Goal: Communication & Community: Answer question/provide support

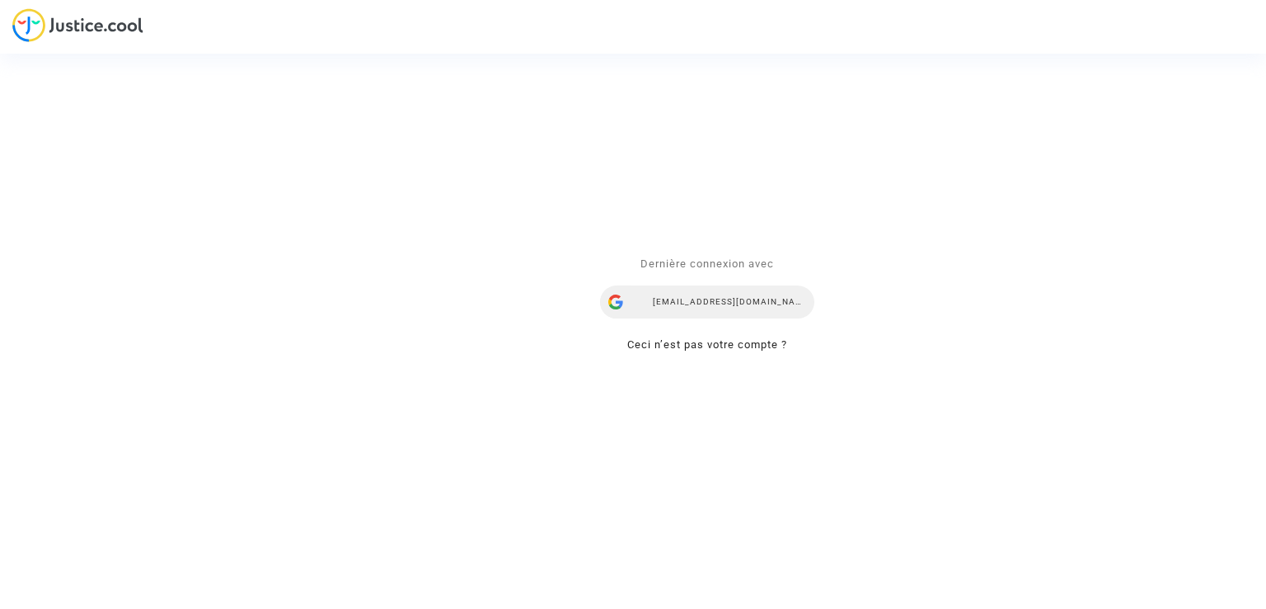
click at [699, 299] on div "nadiia.dieulina@skycop.com" at bounding box center [707, 302] width 214 height 33
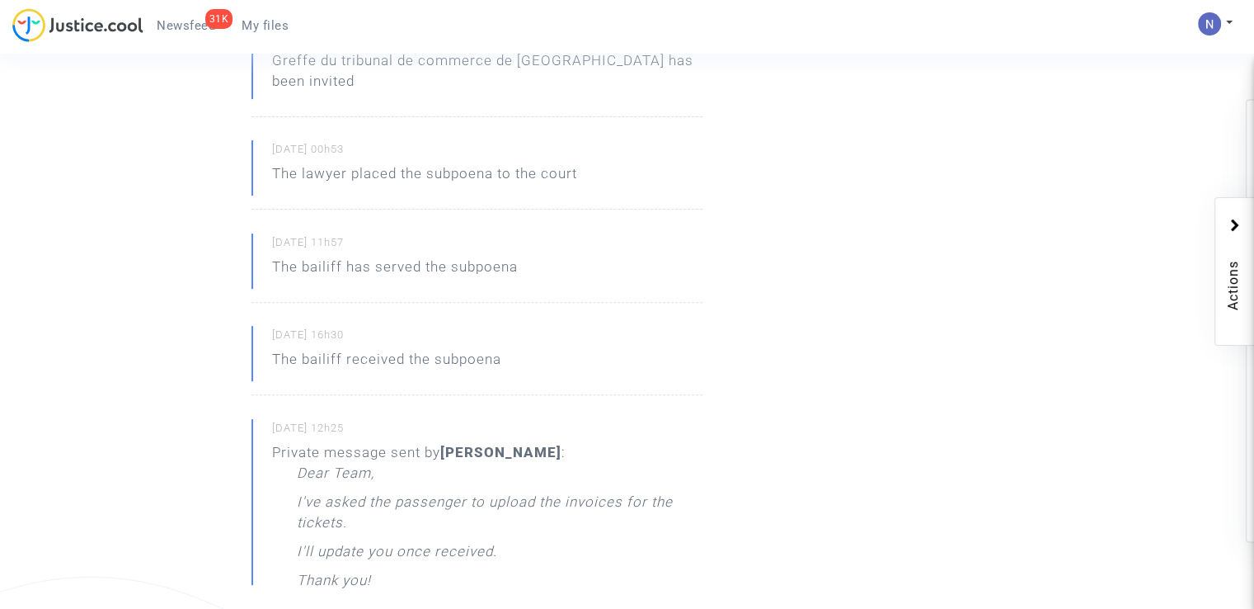
scroll to position [165, 0]
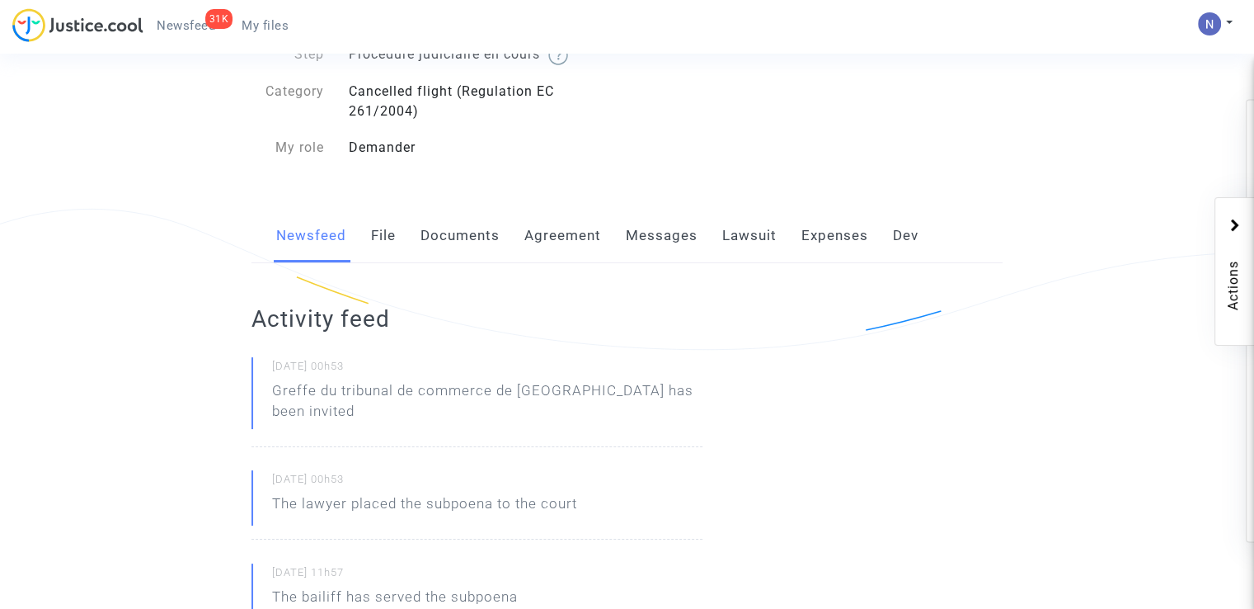
click at [652, 233] on link "Messages" at bounding box center [662, 236] width 72 height 54
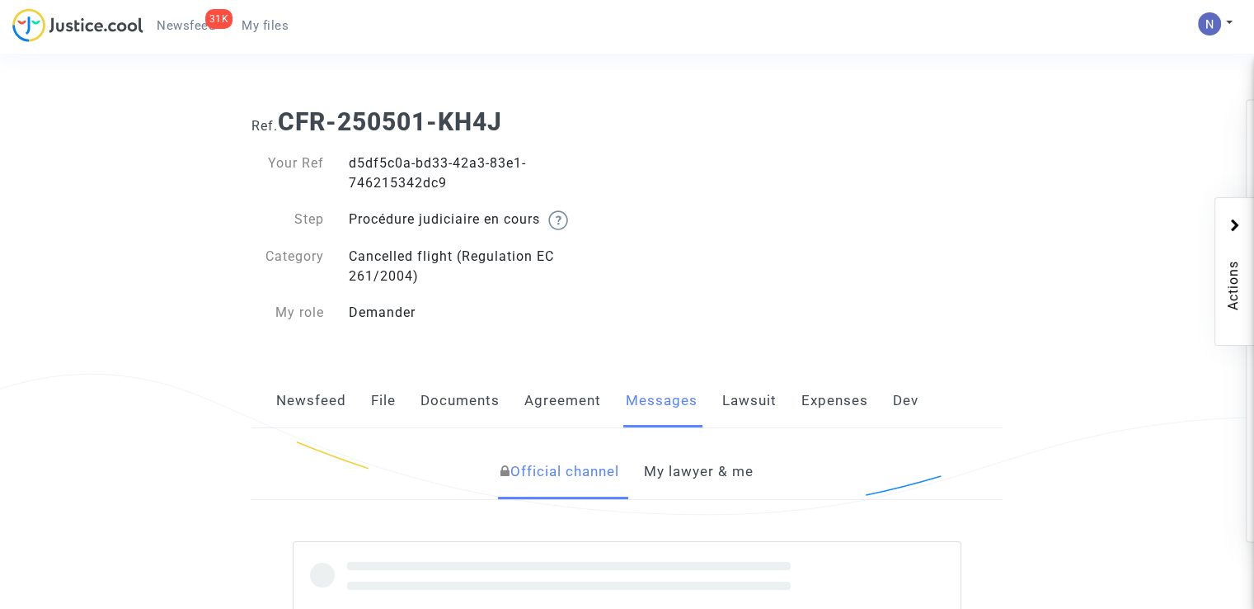
scroll to position [330, 0]
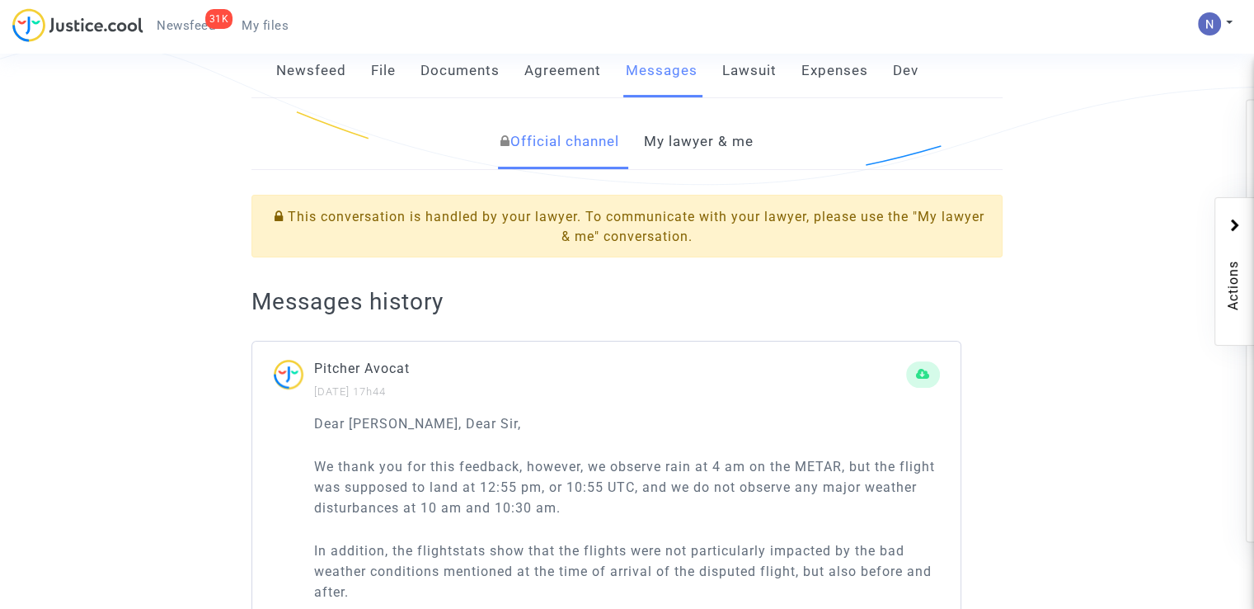
click at [743, 139] on link "My lawyer & me" at bounding box center [699, 142] width 110 height 54
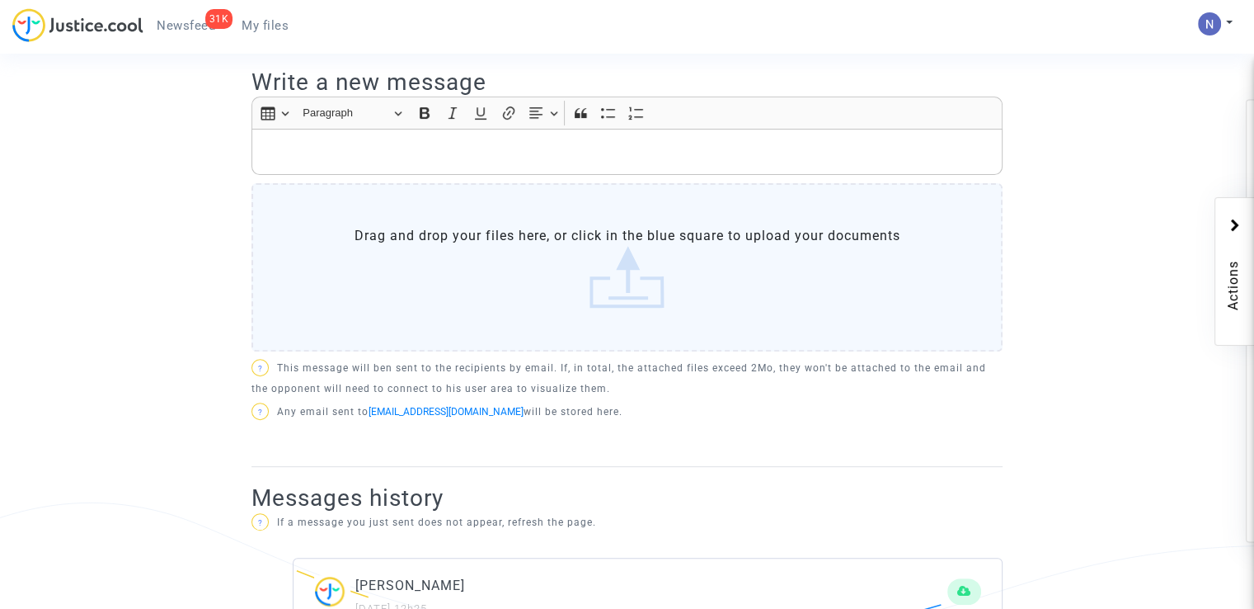
scroll to position [495, 0]
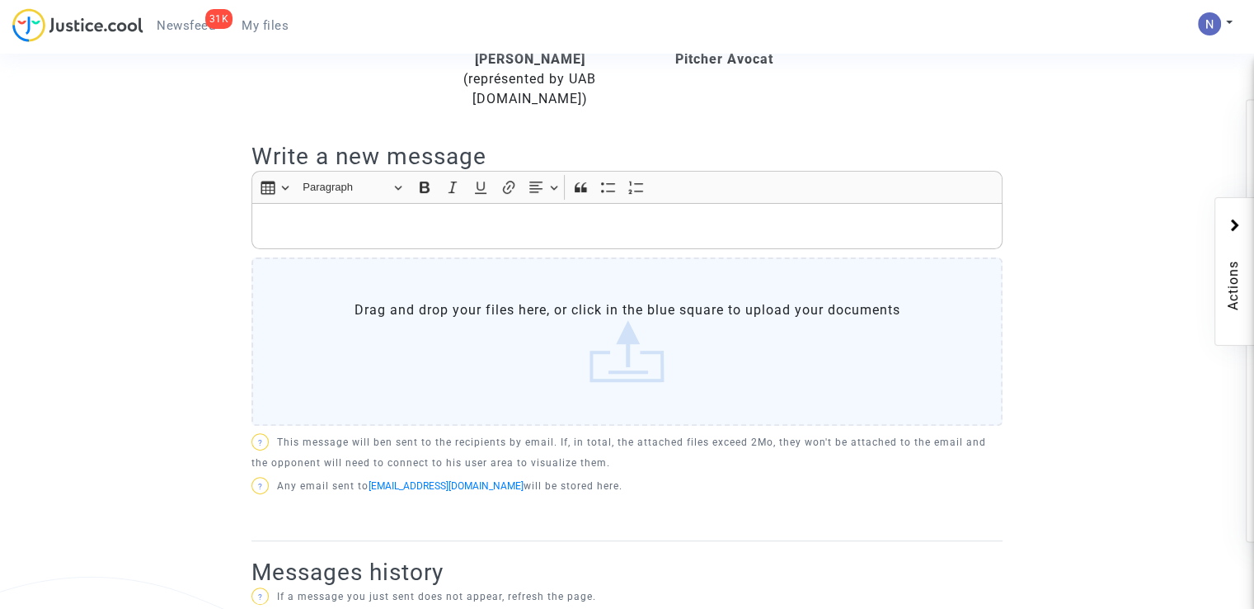
click at [413, 294] on label "Drag and drop your files here, or click in the blue square to upload your docum…" at bounding box center [626, 341] width 751 height 168
click at [0, 0] on input "Drag and drop your files here, or click in the blue square to upload your docum…" at bounding box center [0, 0] width 0 height 0
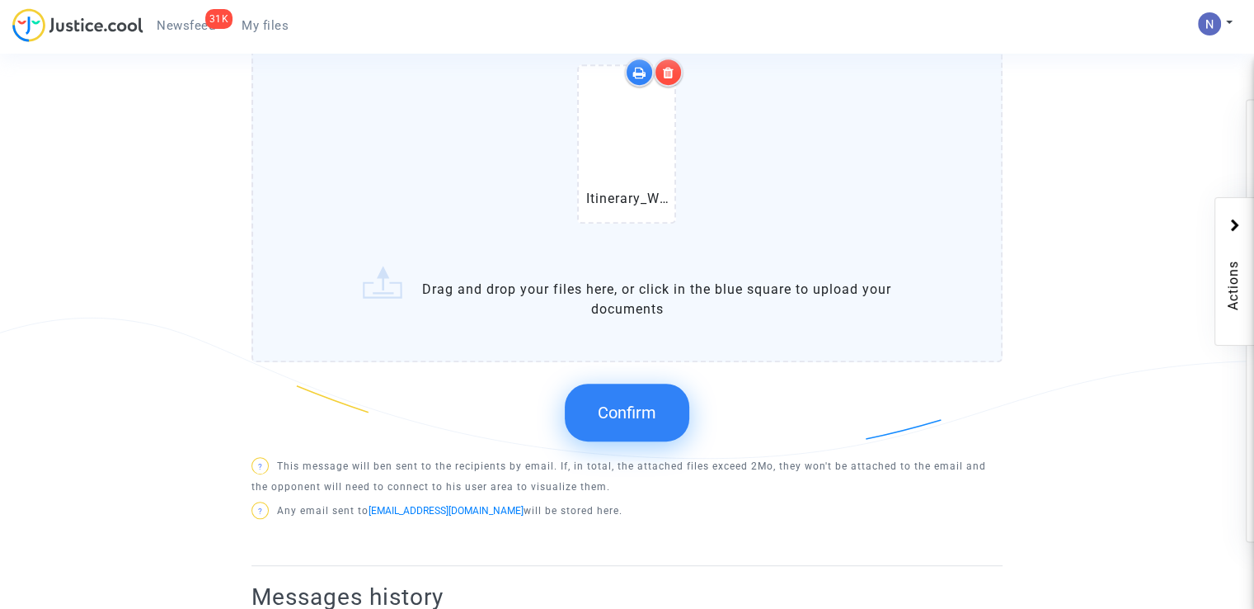
scroll to position [825, 0]
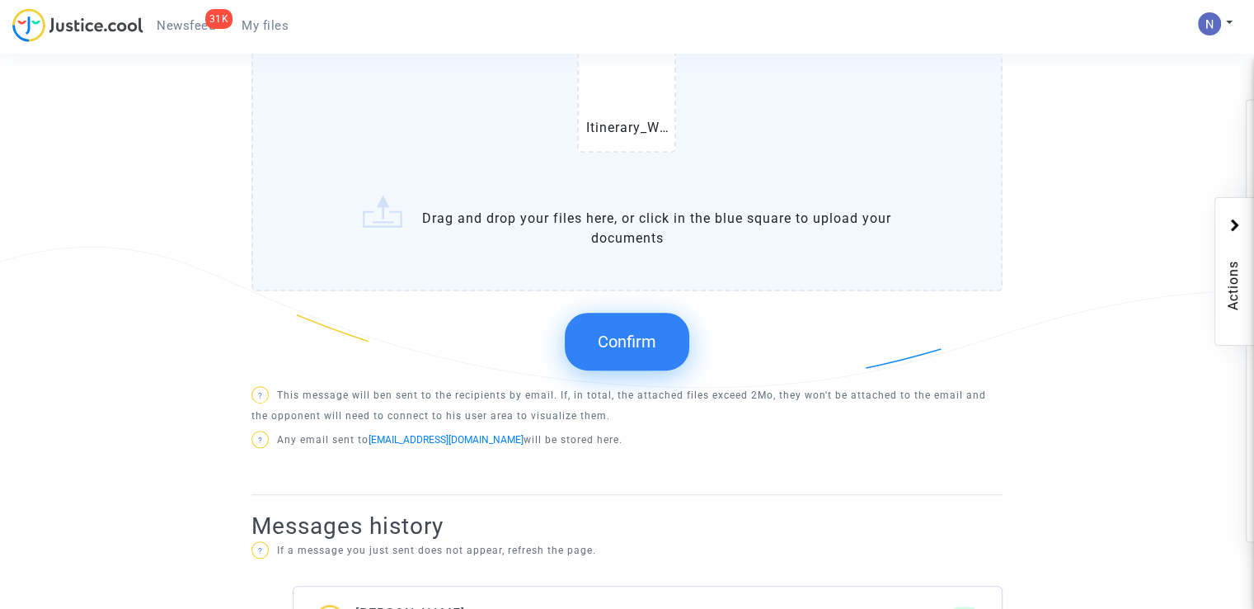
click at [641, 359] on button "Confirm" at bounding box center [627, 341] width 125 height 58
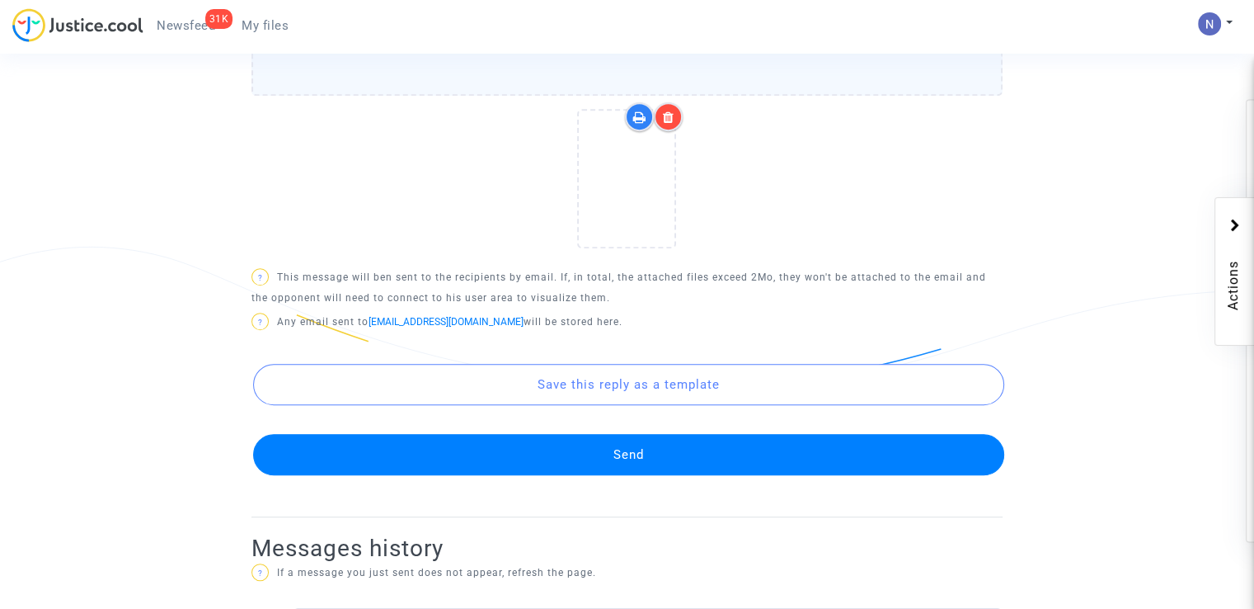
click at [551, 449] on button "Send" at bounding box center [628, 454] width 751 height 41
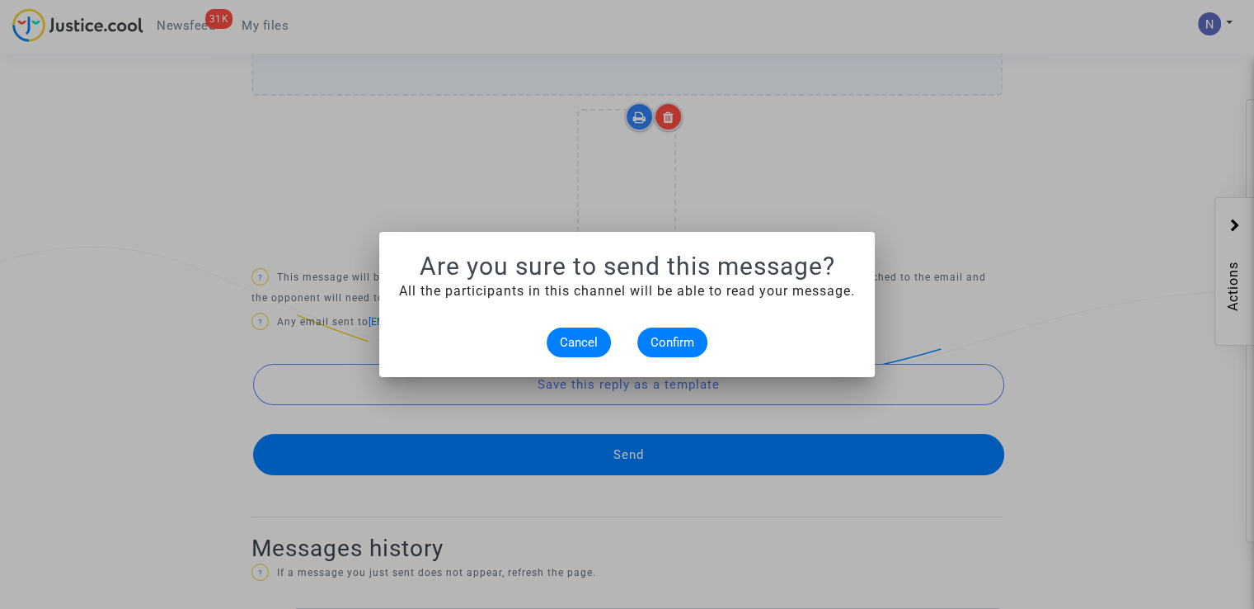
scroll to position [0, 0]
click at [569, 345] on span "Cancel" at bounding box center [579, 342] width 38 height 15
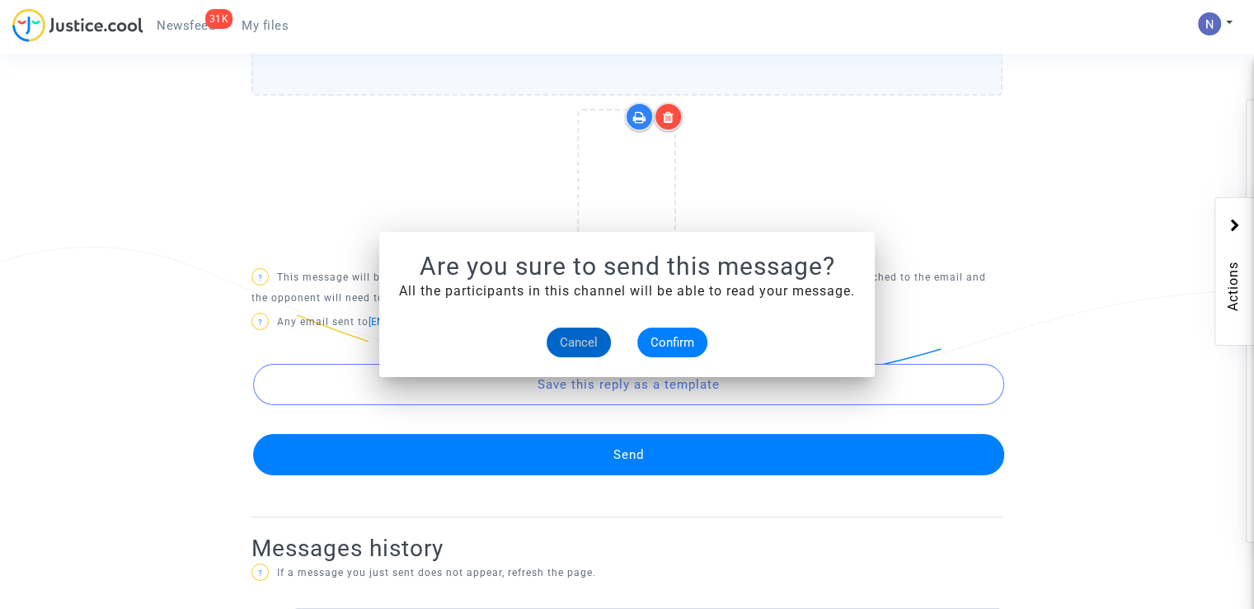
scroll to position [825, 0]
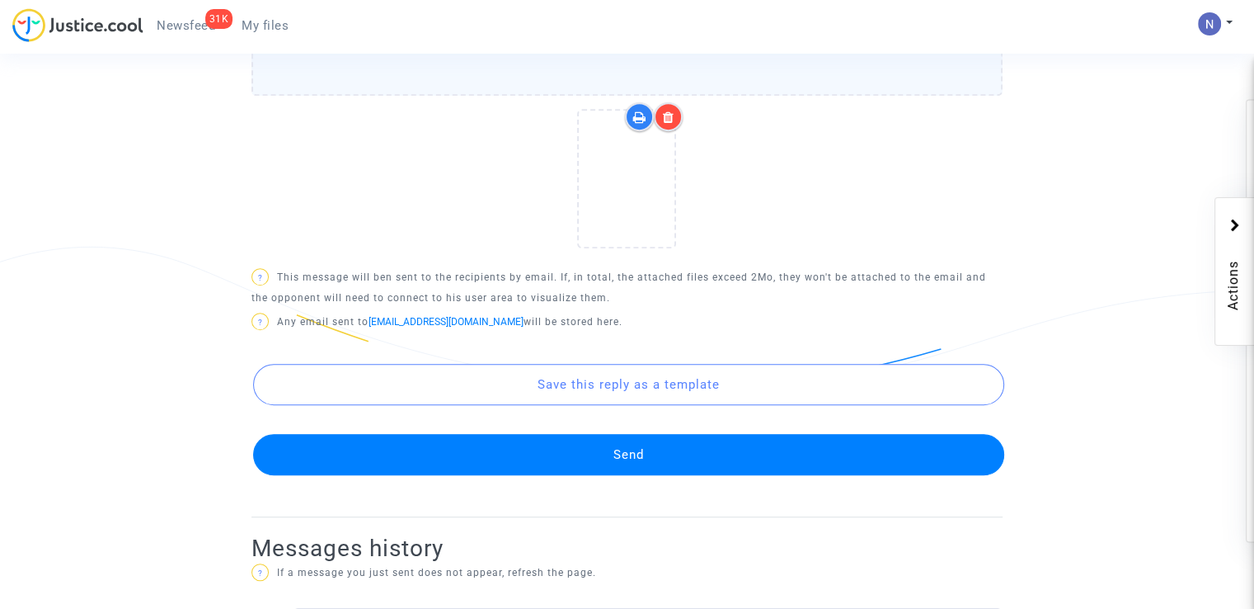
click at [546, 446] on button "Send" at bounding box center [628, 454] width 751 height 41
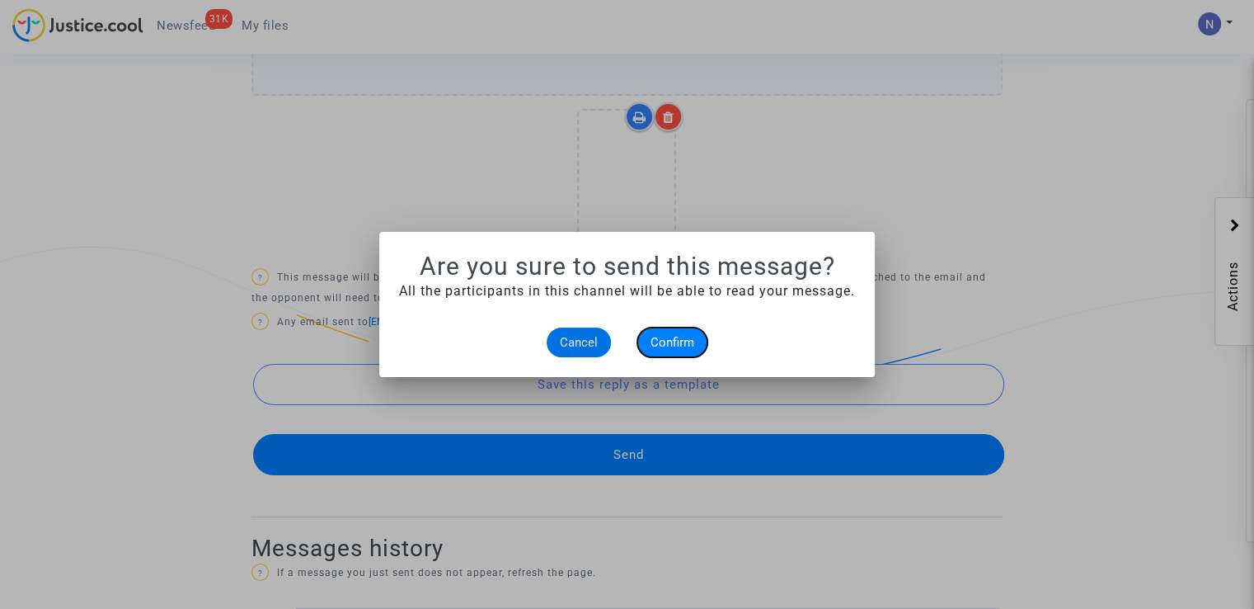
click at [680, 335] on span "Confirm" at bounding box center [673, 342] width 44 height 15
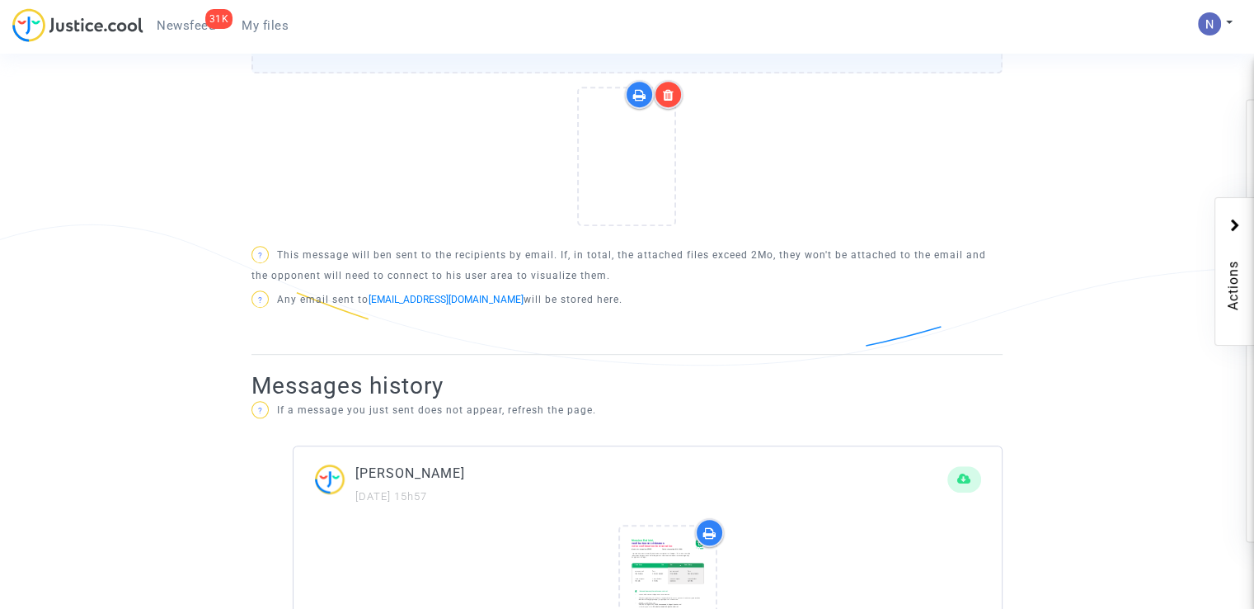
scroll to position [825, 0]
